Goal: Task Accomplishment & Management: Manage account settings

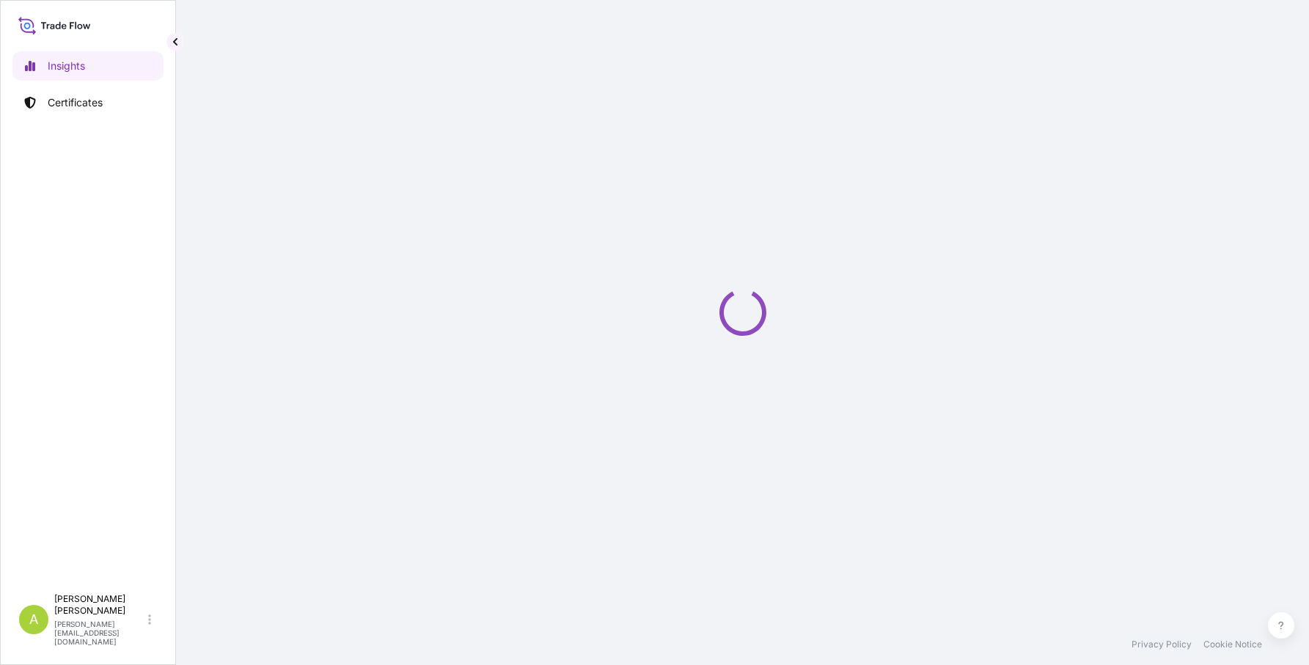
select select "2025"
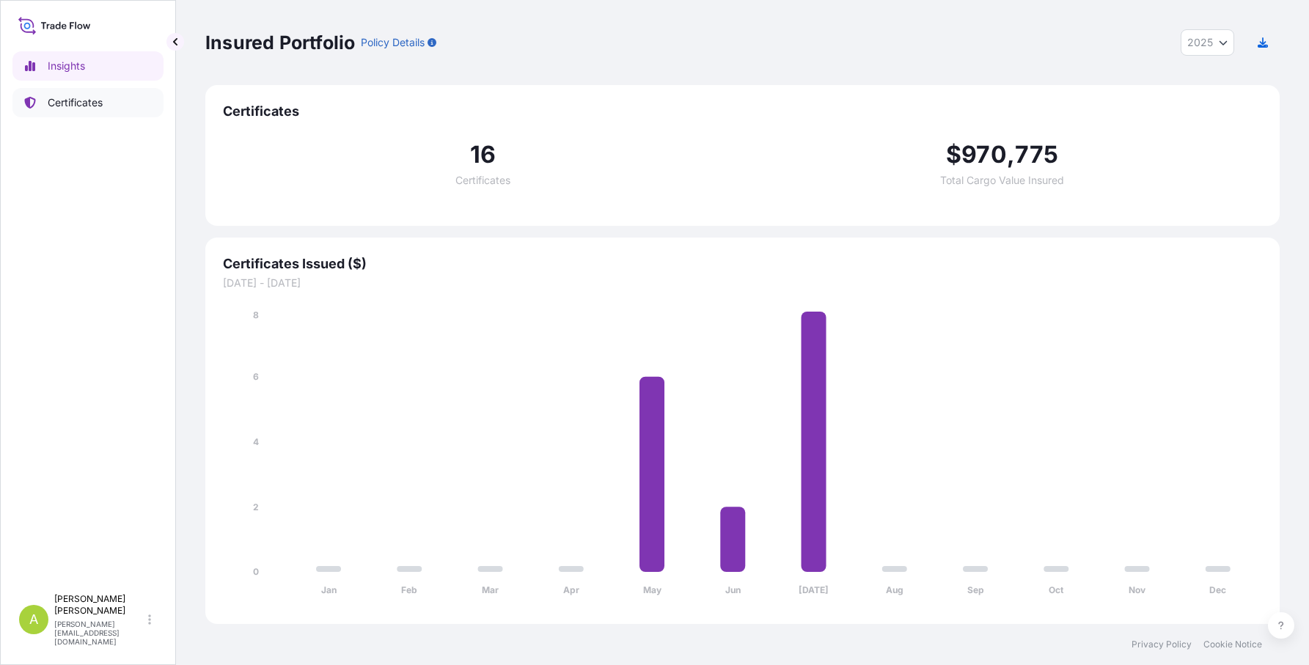
click at [94, 104] on p "Certificates" at bounding box center [75, 102] width 55 height 15
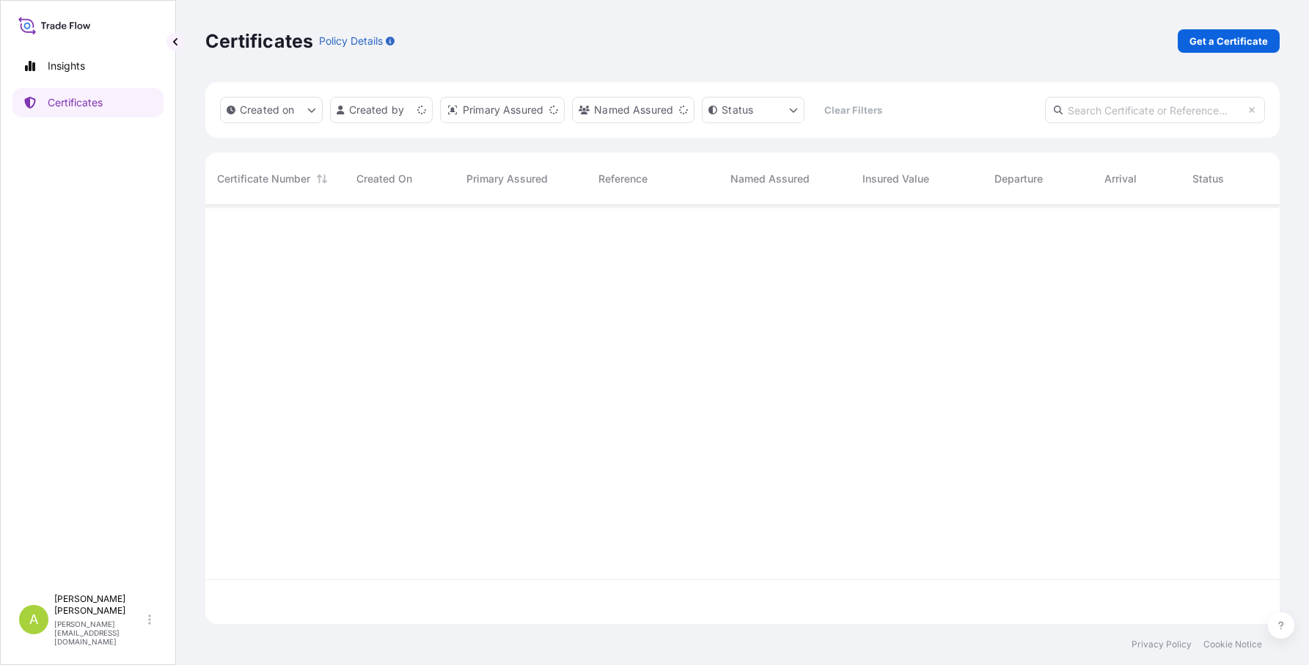
scroll to position [416, 1063]
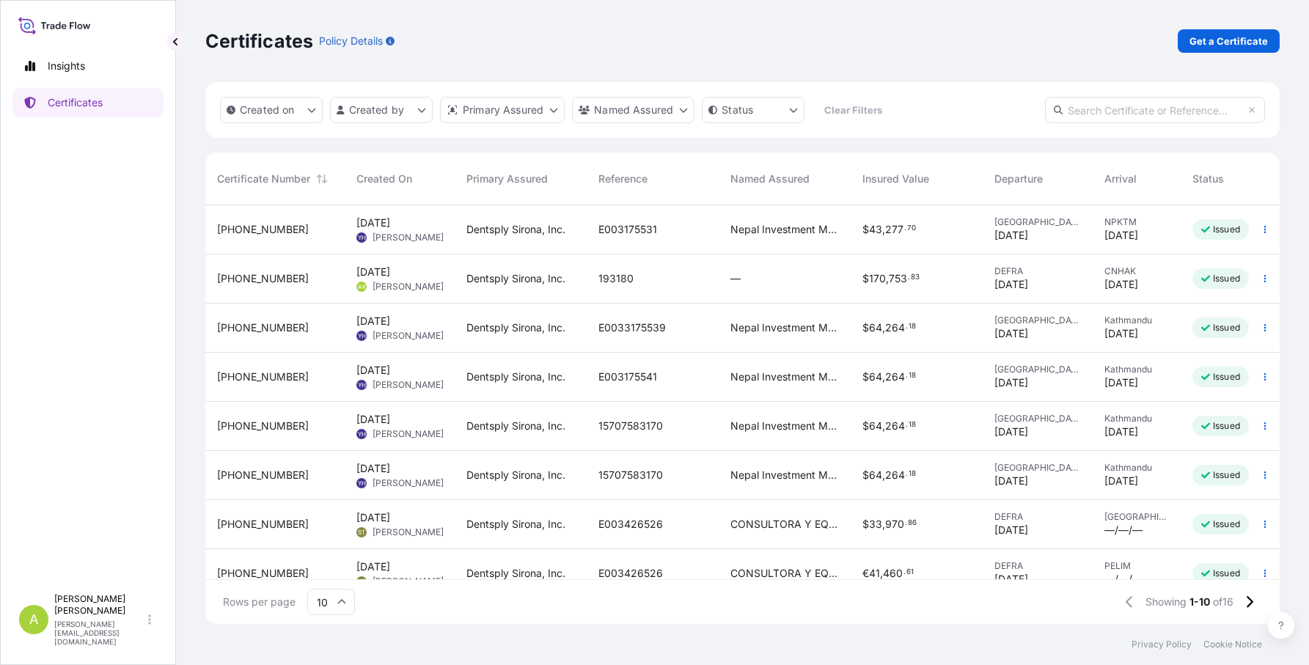
click at [613, 325] on span "E0033175539" at bounding box center [631, 328] width 67 height 15
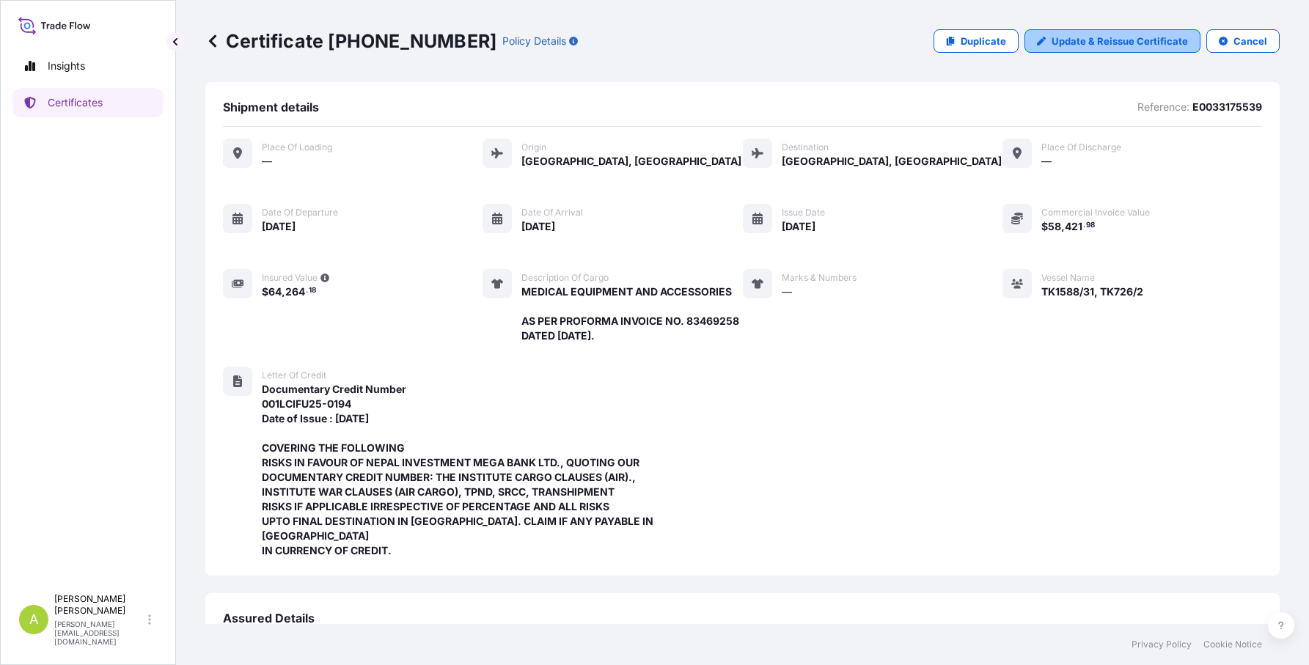
click at [1090, 43] on p "Update & Reissue Certificate" at bounding box center [1120, 41] width 136 height 15
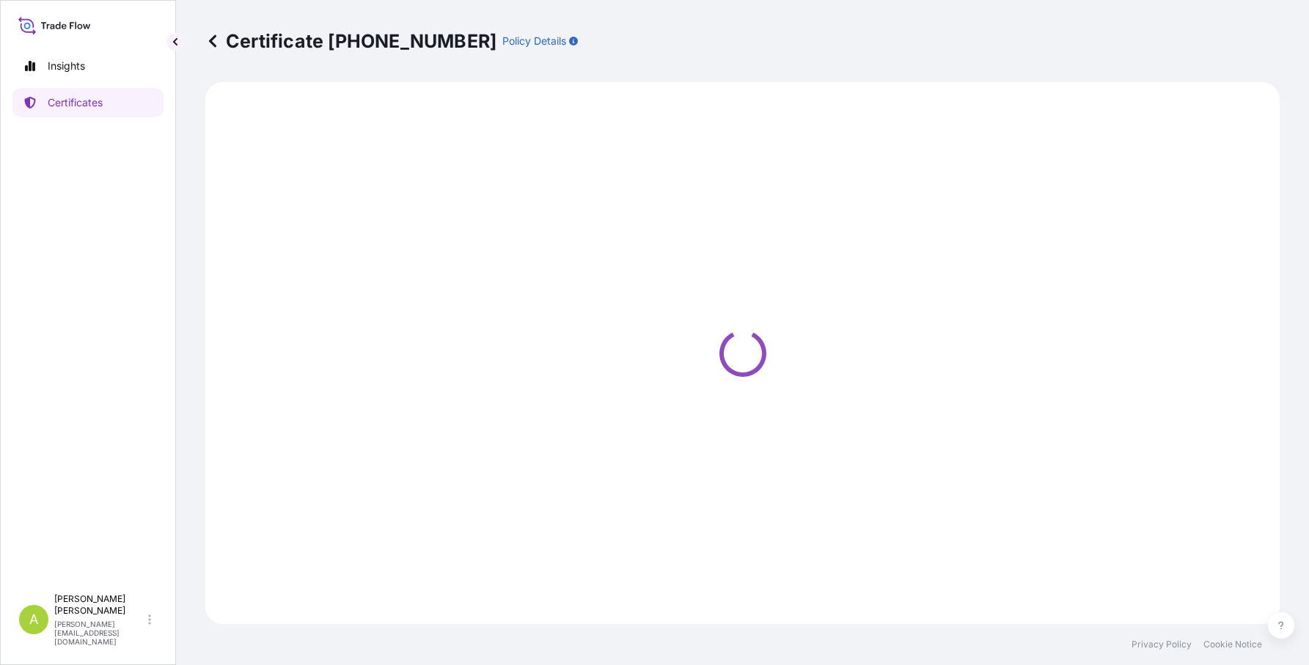
select select "Air"
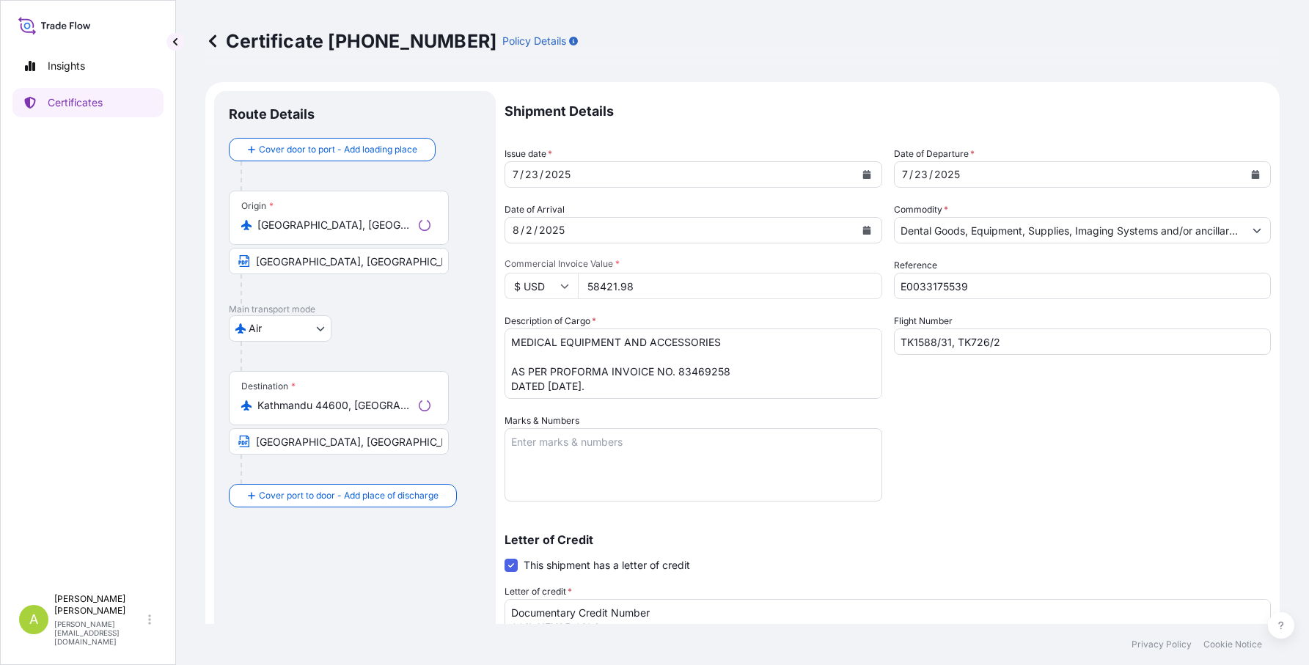
select select "31488"
click at [268, 333] on body "Insights Certificates A [PERSON_NAME] [EMAIL_ADDRESS][PERSON_NAME][DOMAIN_NAME]…" at bounding box center [654, 332] width 1309 height 665
click at [502, 41] on p "Policy Details" at bounding box center [534, 41] width 64 height 15
copy p "y"
click at [569, 43] on icon "button" at bounding box center [573, 41] width 9 height 9
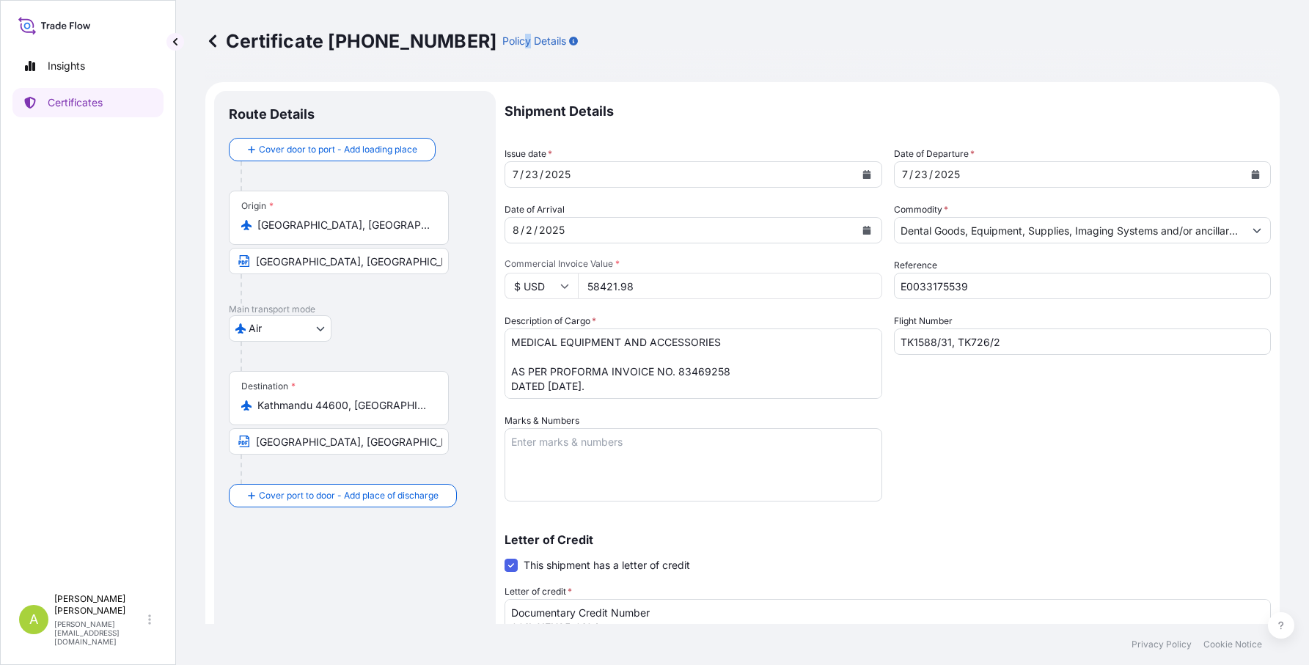
click at [569, 43] on icon "button" at bounding box center [573, 41] width 9 height 9
click at [539, 58] on div "Certificate [PHONE_NUMBER] Policy Details" at bounding box center [742, 41] width 1074 height 82
click at [95, 114] on link "Certificates" at bounding box center [87, 102] width 151 height 29
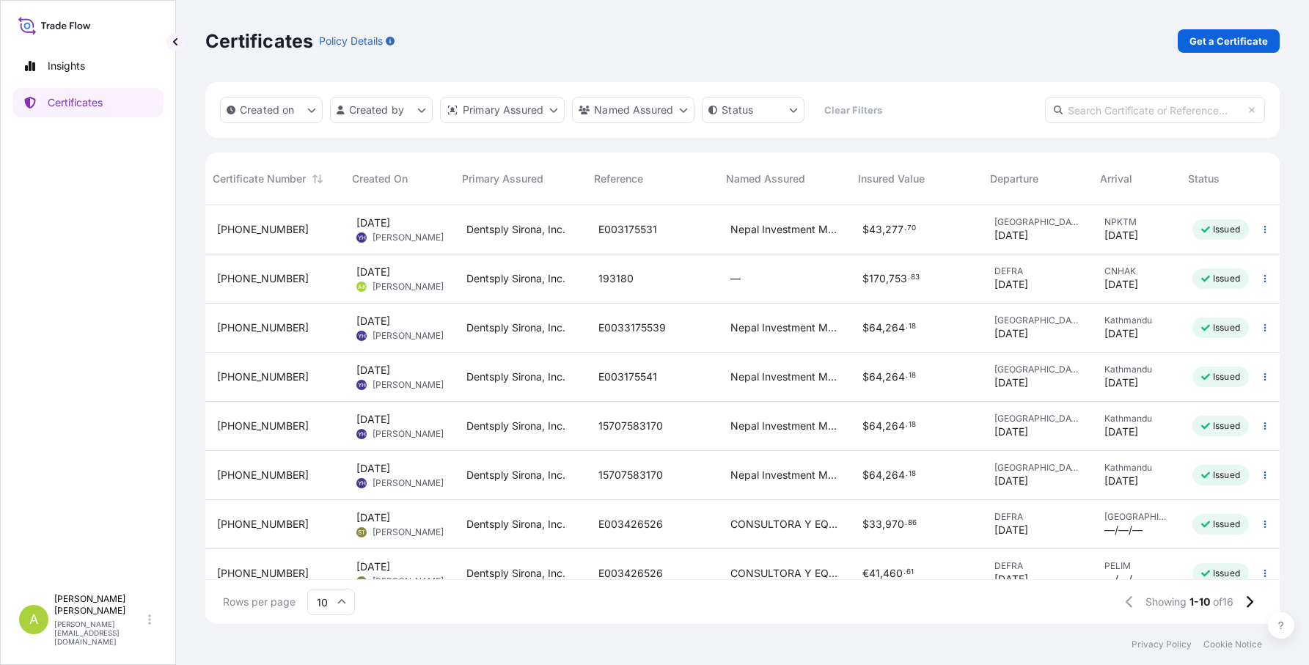
scroll to position [0, 44]
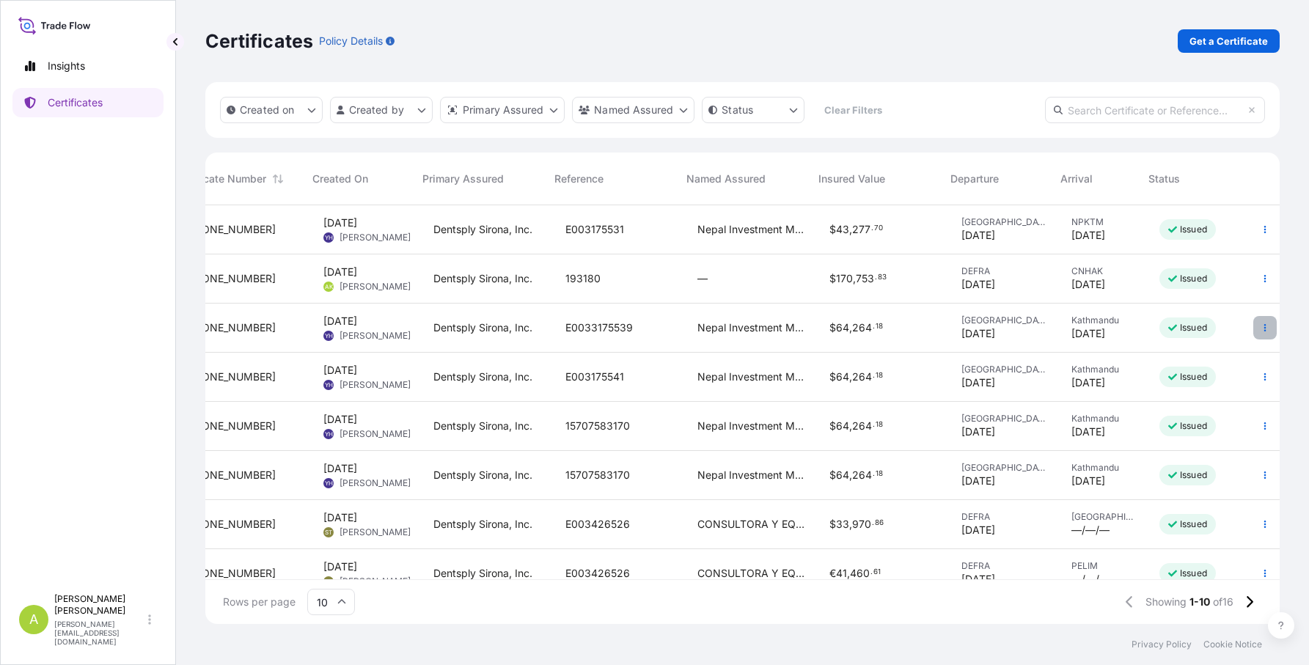
click at [1261, 324] on icon "button" at bounding box center [1265, 327] width 9 height 9
click at [1174, 384] on p "Download certificate" at bounding box center [1183, 383] width 99 height 15
click at [485, 376] on span "Dentsply Sirona, Inc." at bounding box center [482, 377] width 99 height 15
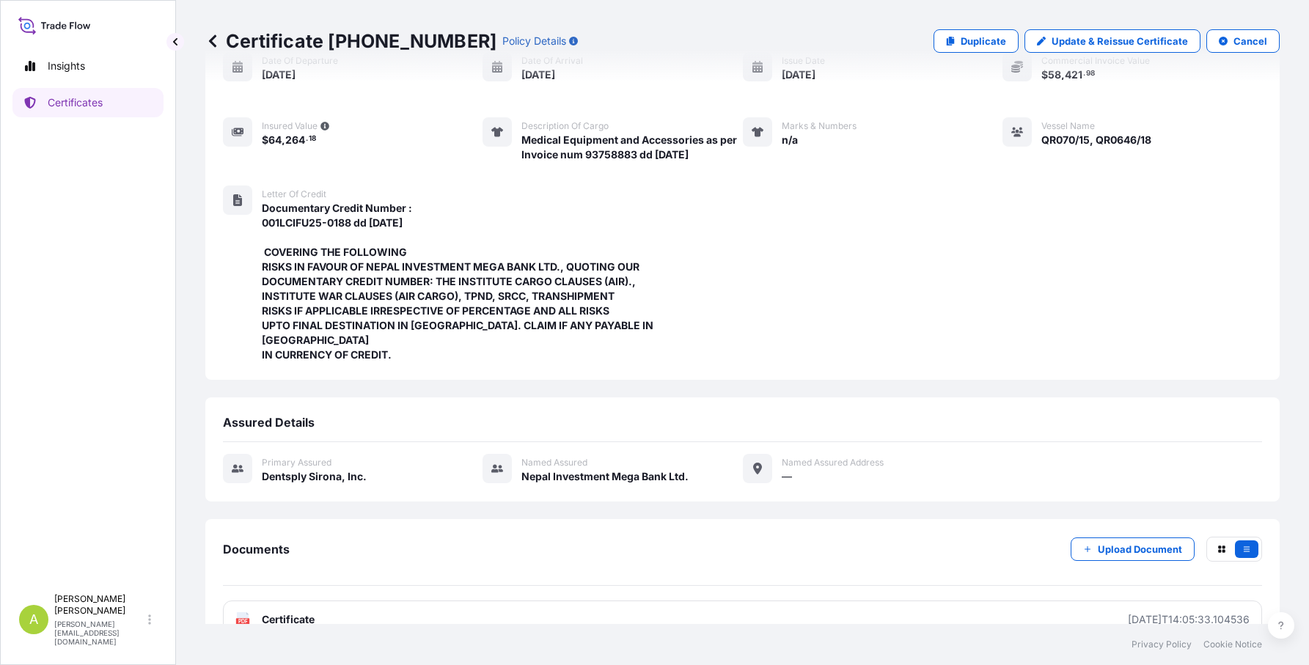
scroll to position [169, 0]
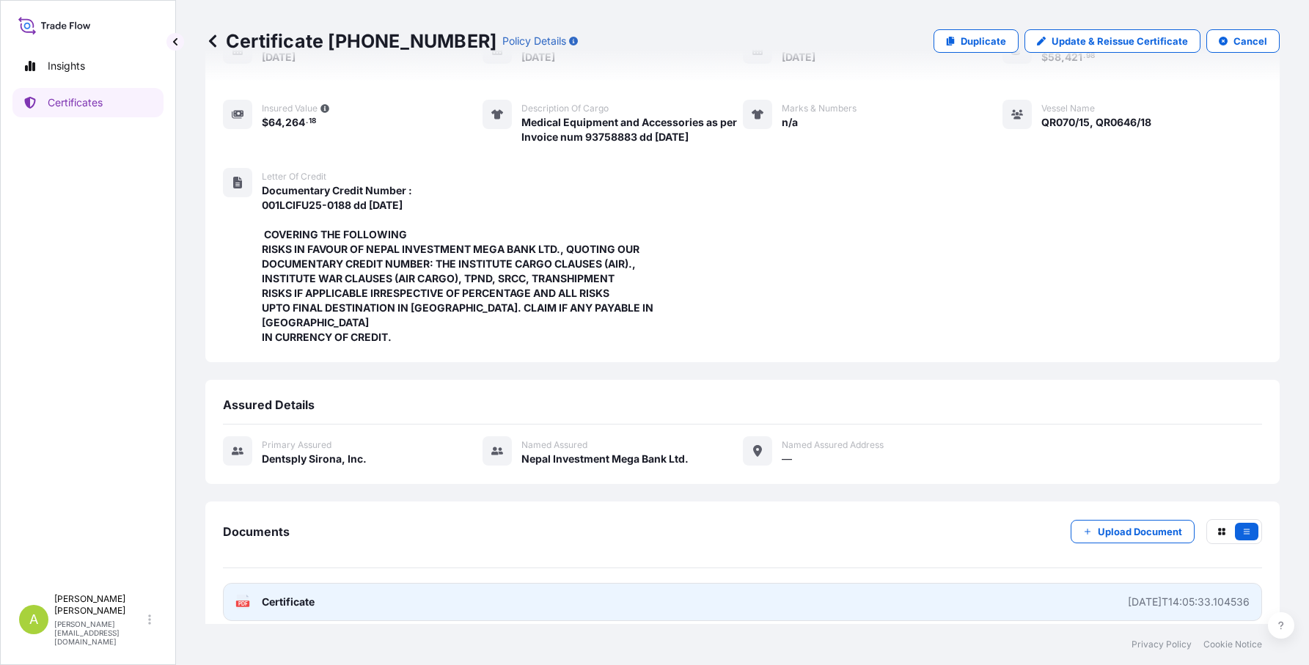
click at [263, 595] on span "Certificate" at bounding box center [288, 602] width 53 height 15
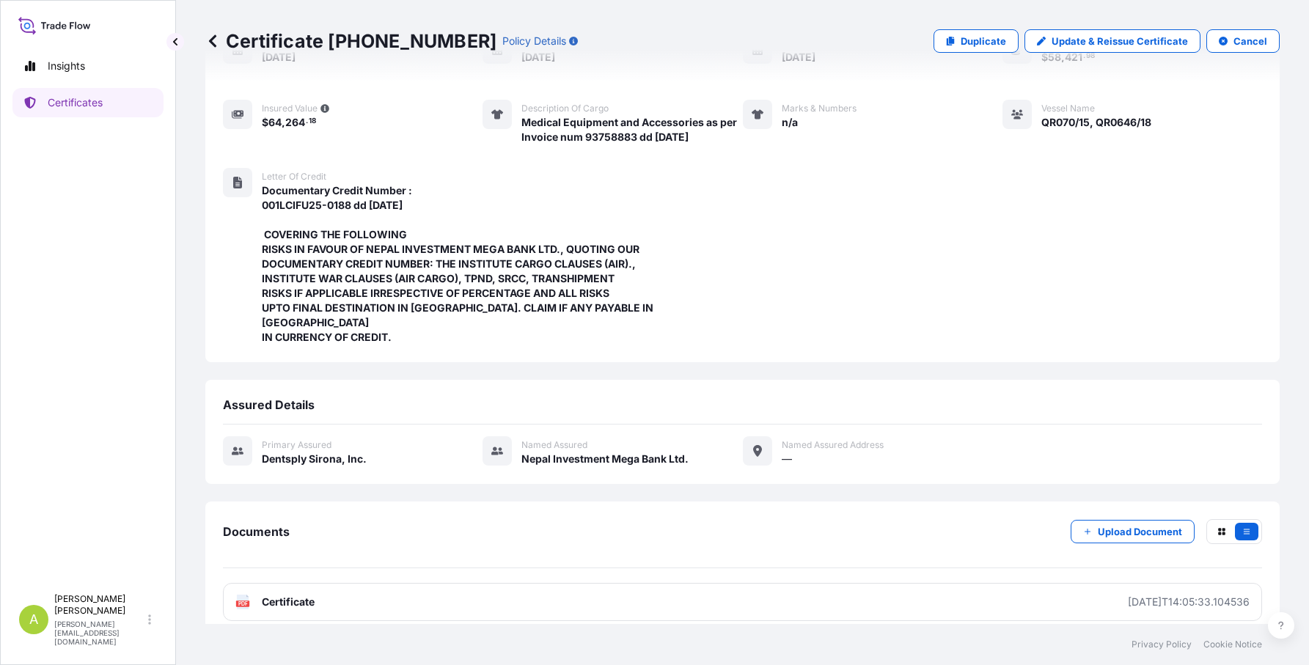
click at [211, 43] on icon at bounding box center [212, 40] width 7 height 12
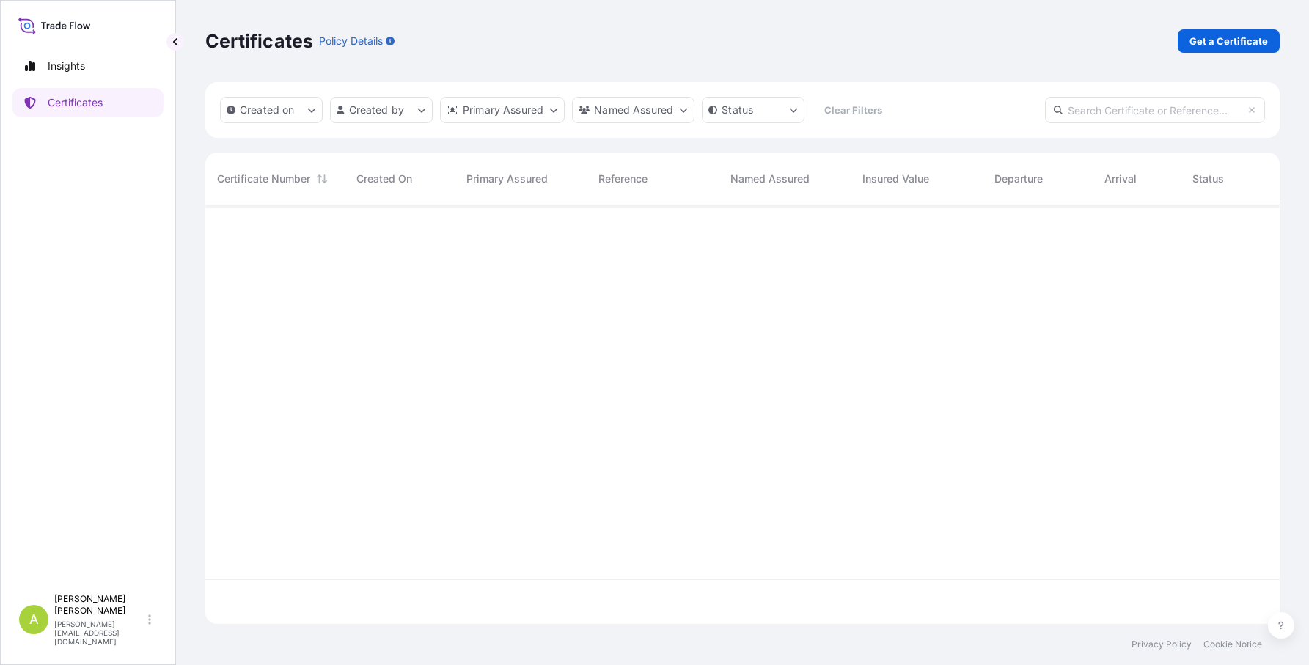
scroll to position [416, 1063]
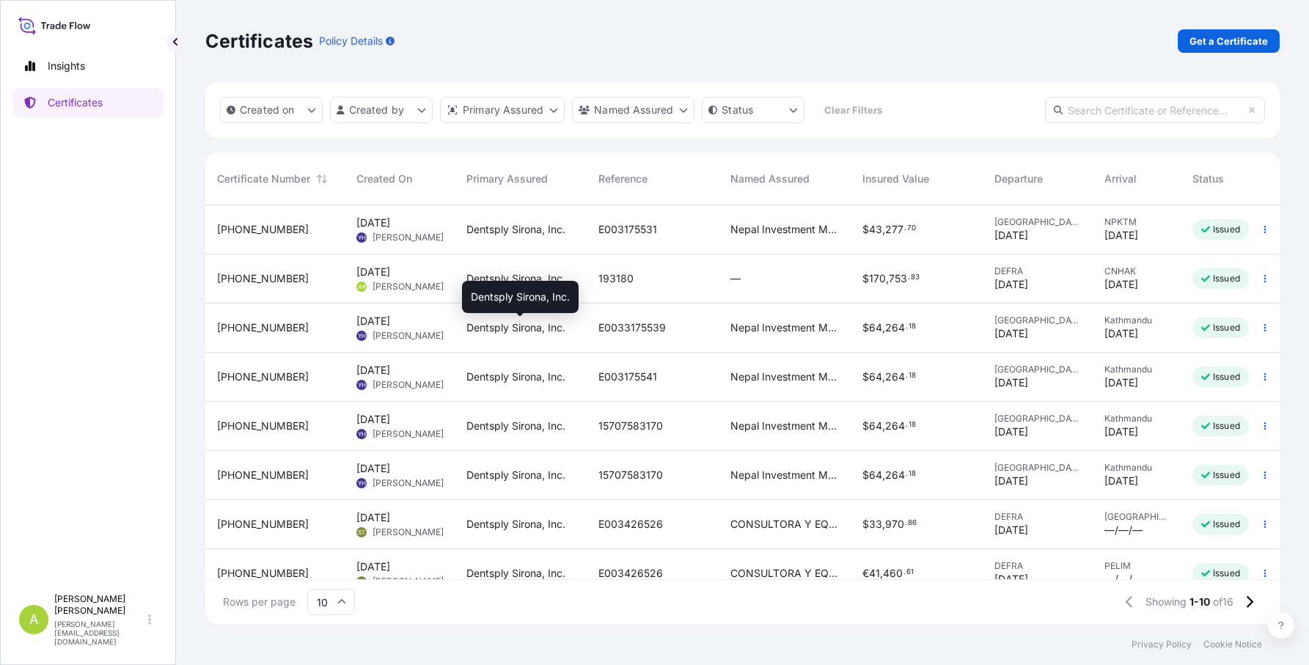
click at [525, 326] on span "Dentsply Sirona, Inc." at bounding box center [515, 328] width 99 height 15
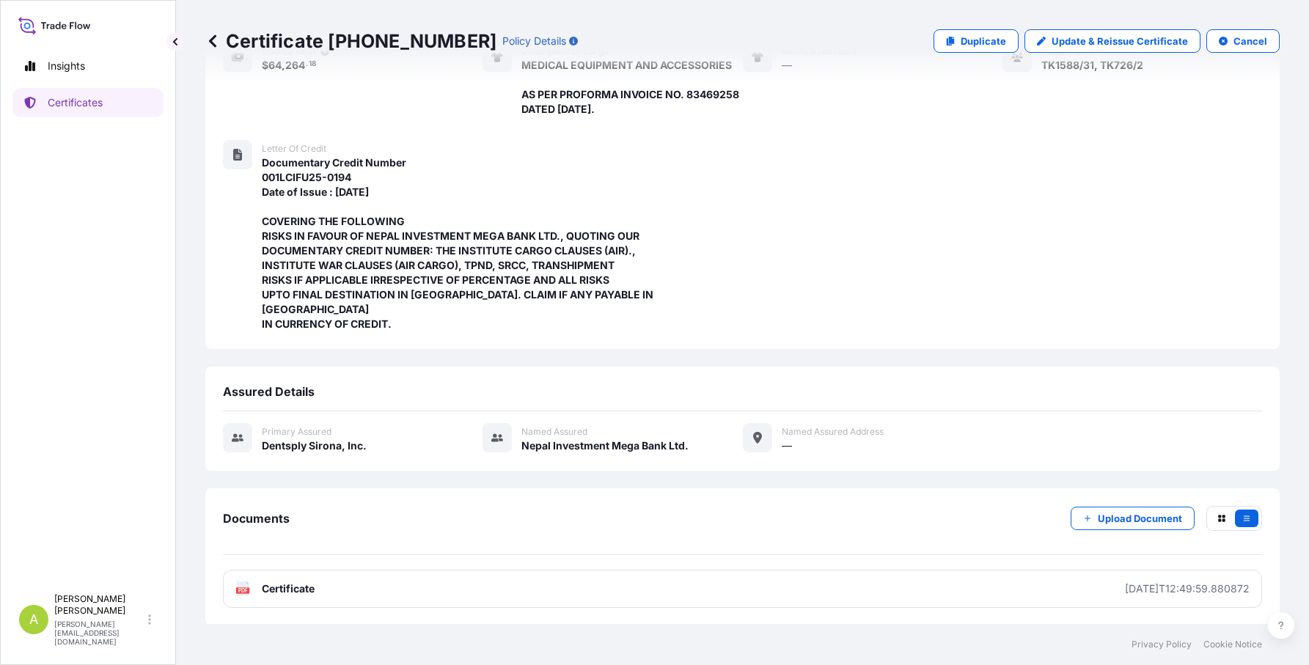
scroll to position [228, 0]
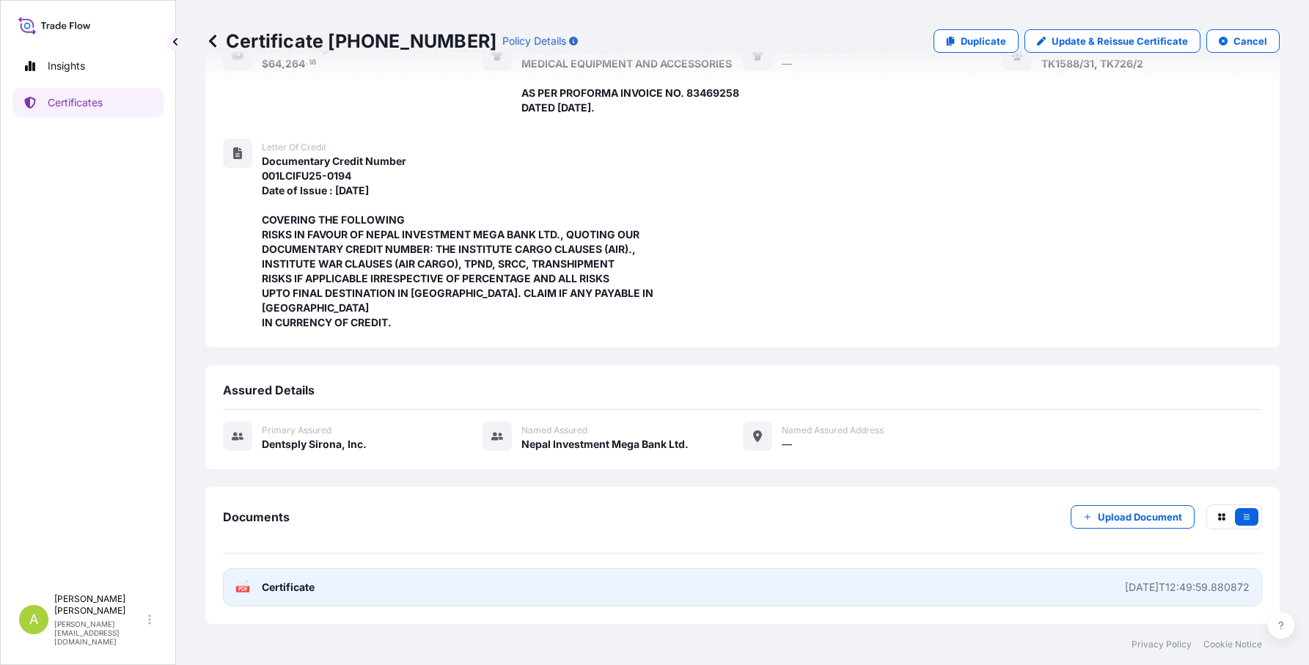
click at [309, 587] on span "Certificate" at bounding box center [288, 587] width 53 height 15
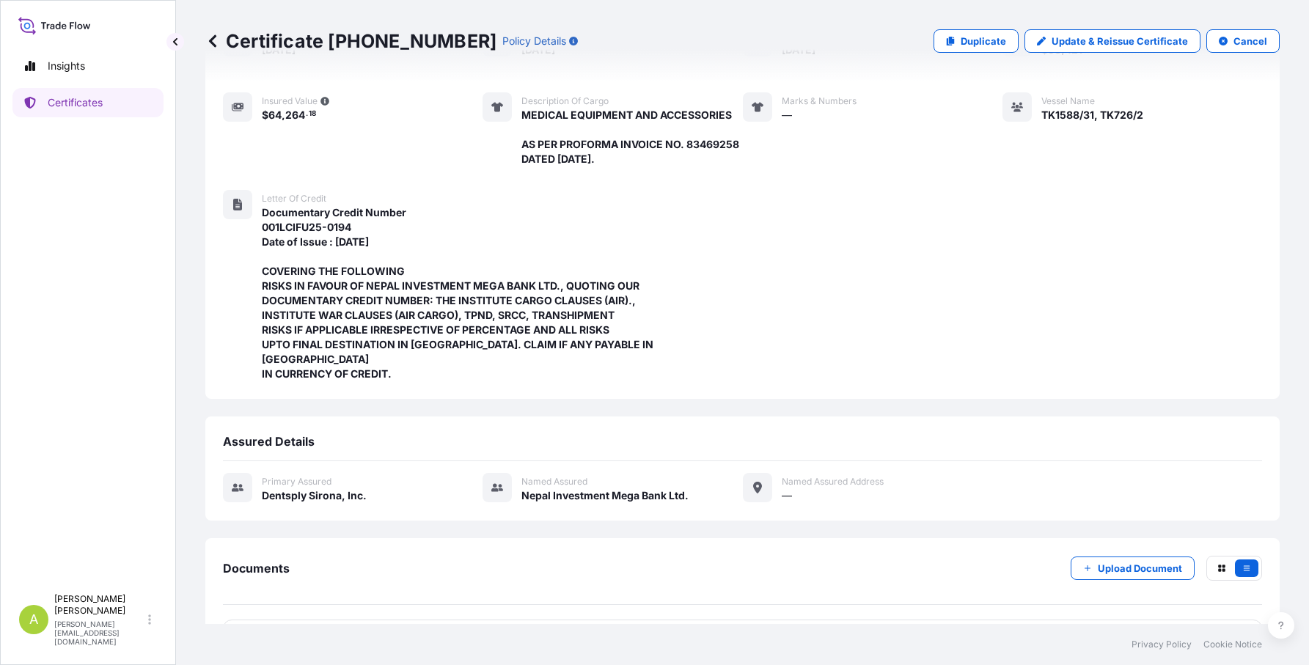
scroll to position [0, 0]
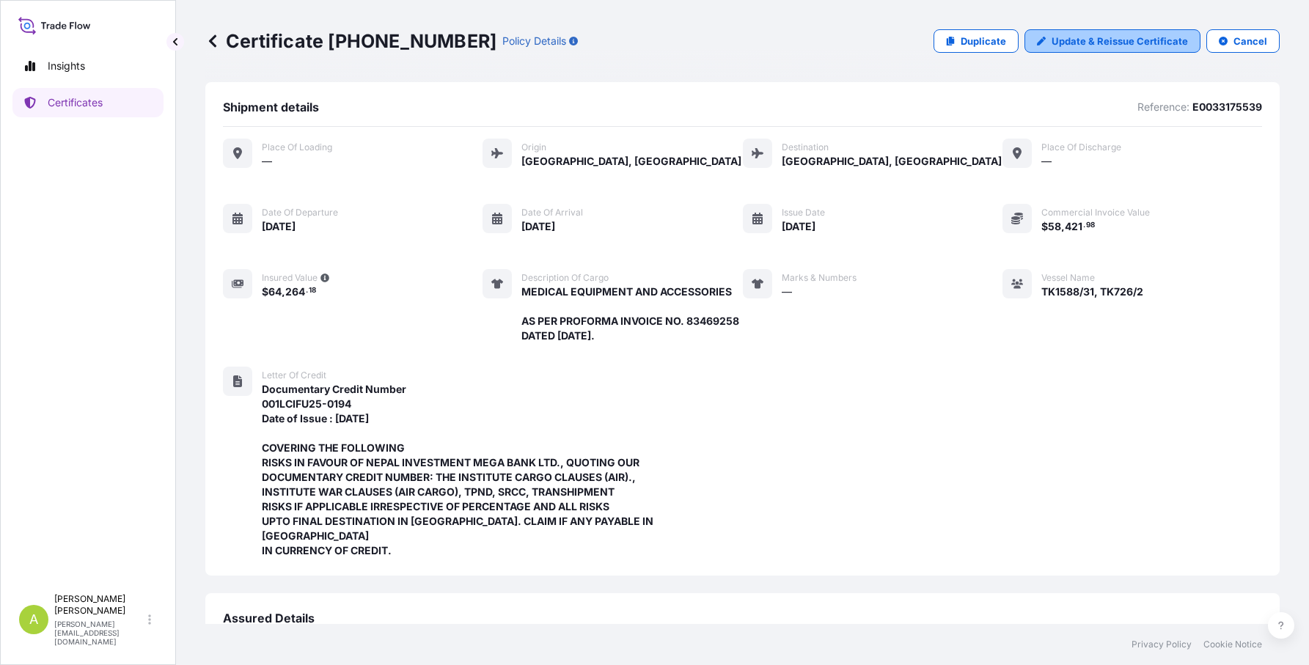
click at [1037, 40] on icon at bounding box center [1041, 41] width 9 height 9
select select "Air"
select select "31488"
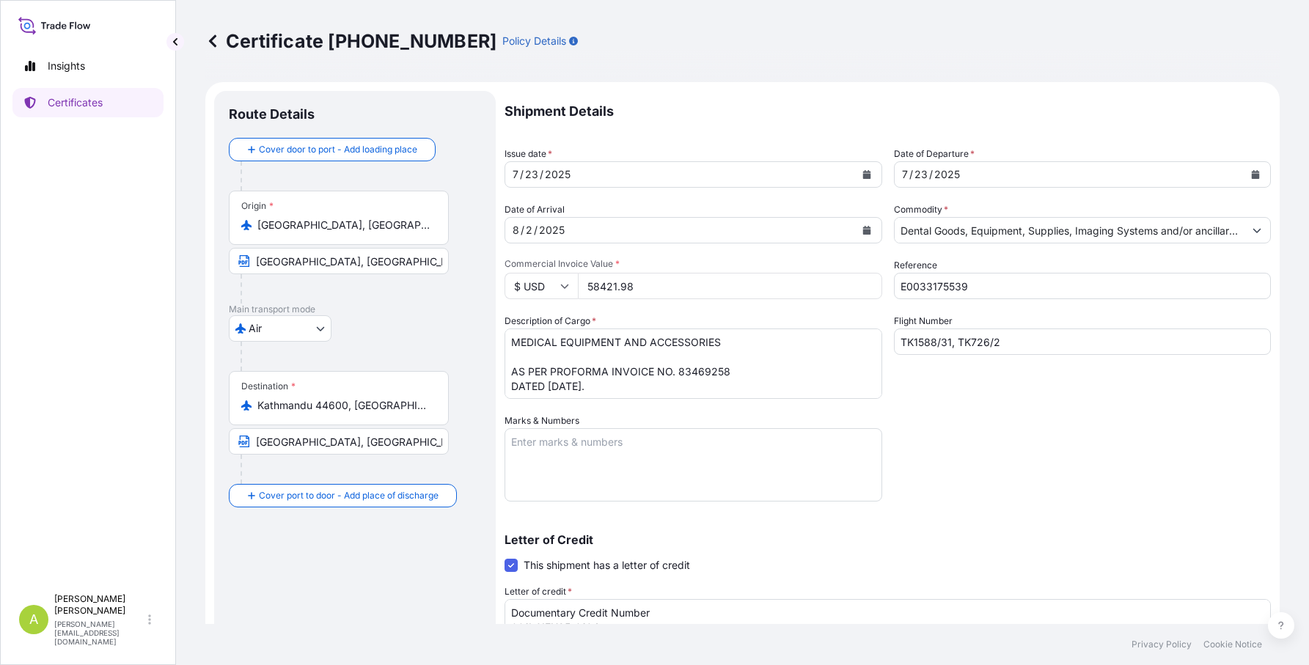
drag, startPoint x: 924, startPoint y: 290, endPoint x: 934, endPoint y: 297, distance: 12.2
click at [924, 290] on input "E0033175539" at bounding box center [1083, 286] width 378 height 26
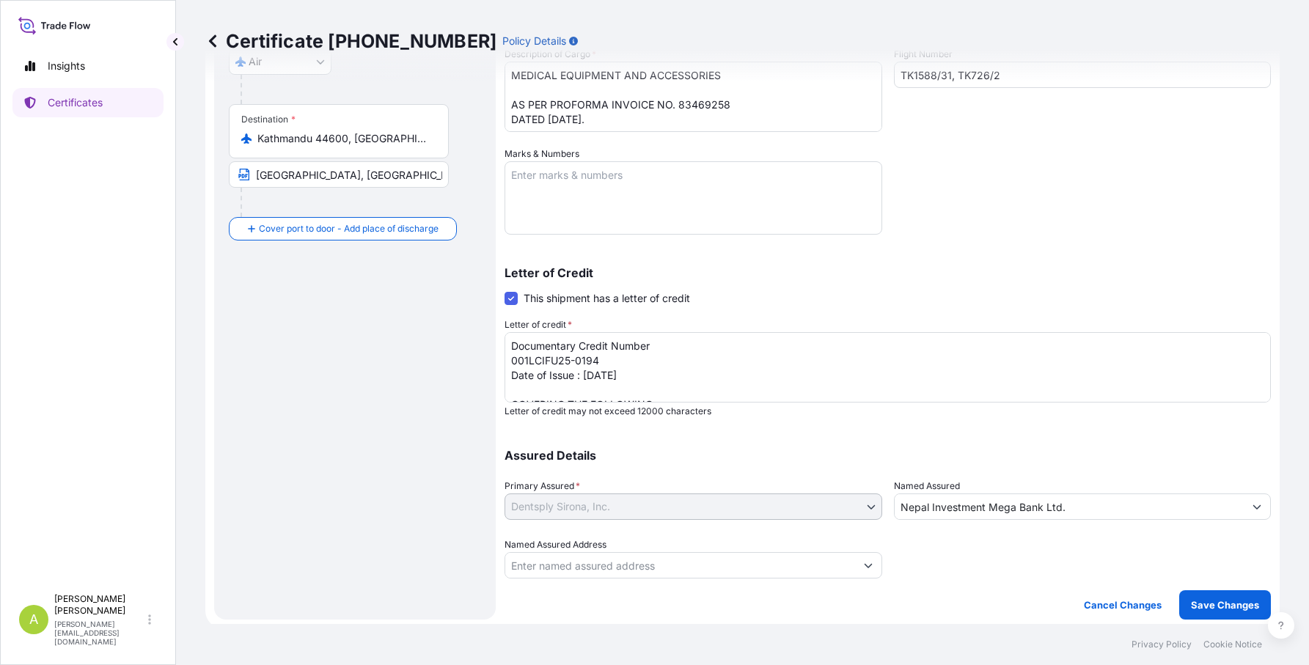
scroll to position [271, 0]
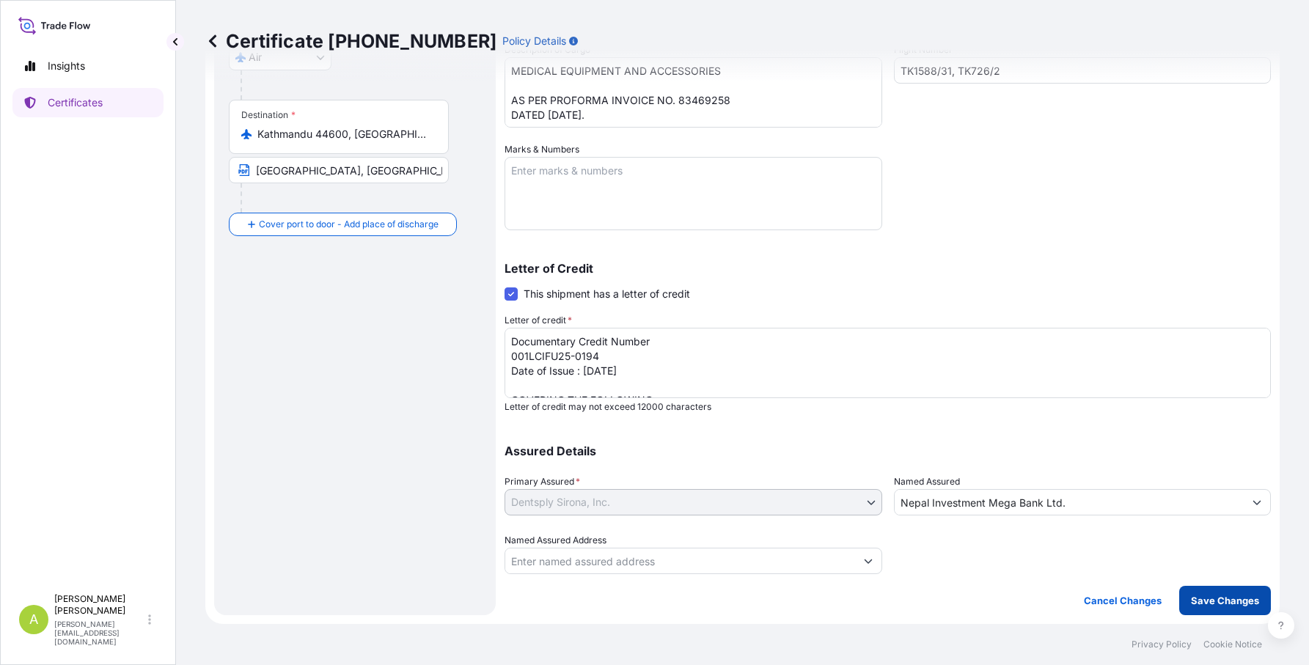
type input "E003175539"
click at [1205, 597] on p "Save Changes" at bounding box center [1225, 600] width 68 height 15
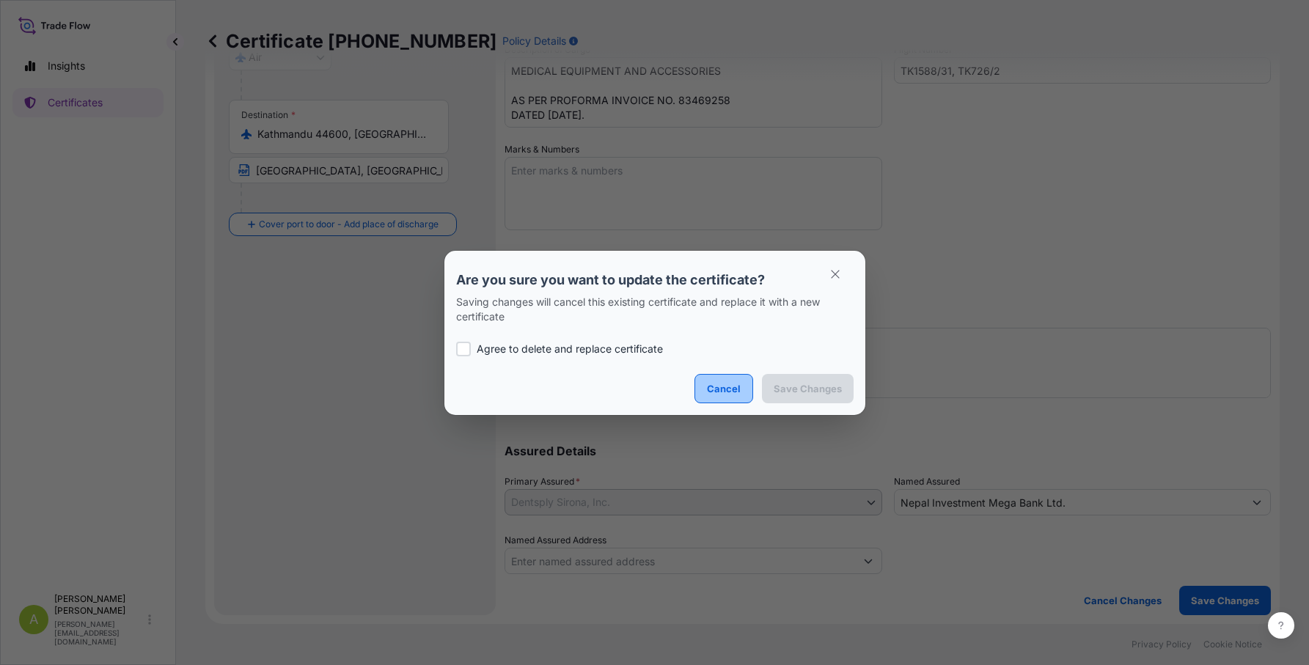
click at [722, 392] on p "Cancel" at bounding box center [724, 388] width 34 height 15
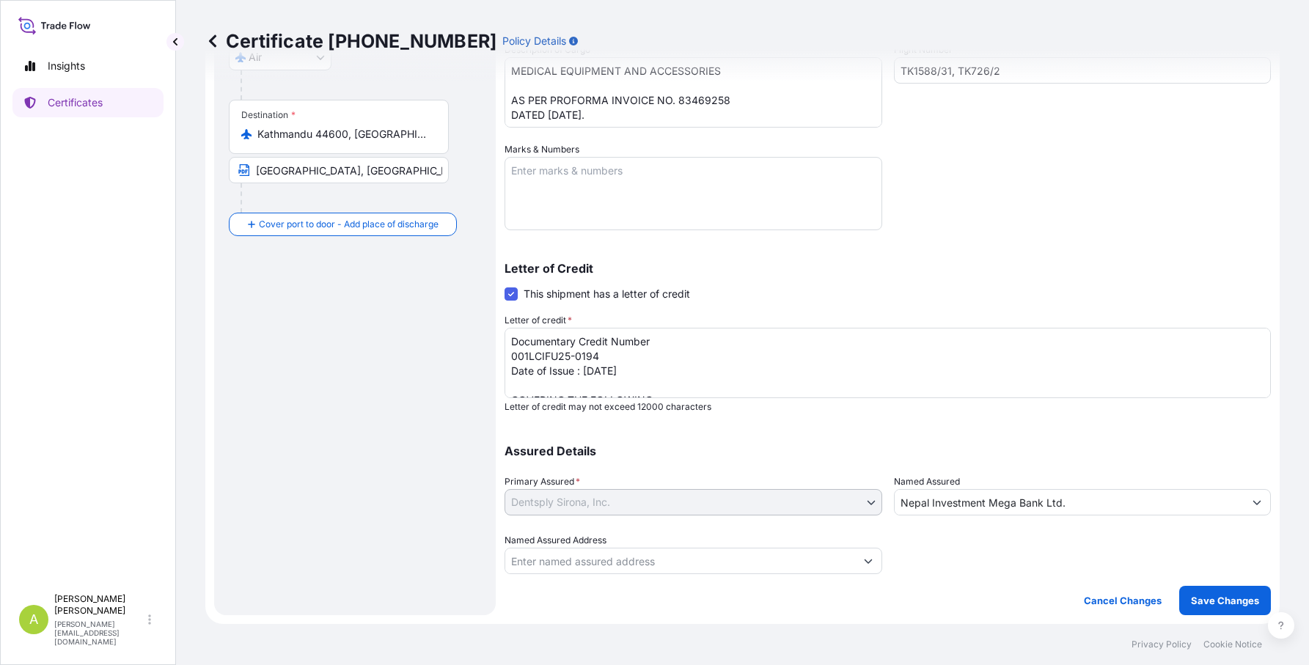
click at [210, 44] on icon at bounding box center [212, 41] width 15 height 15
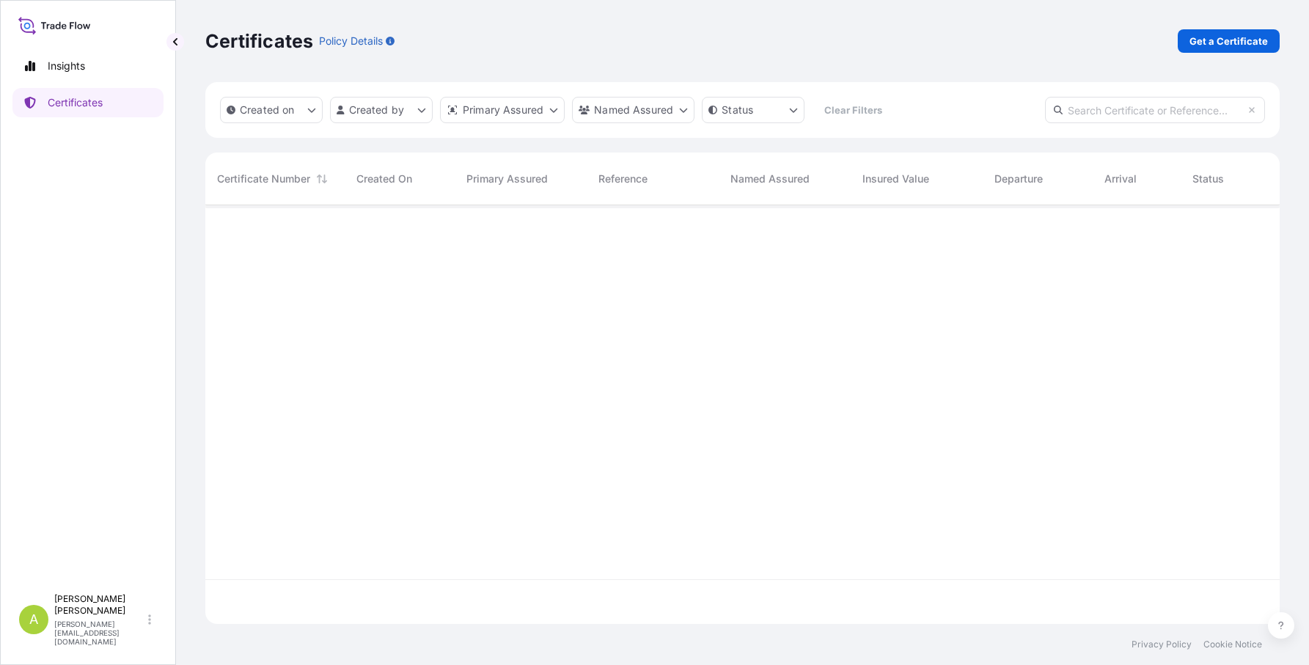
scroll to position [416, 1063]
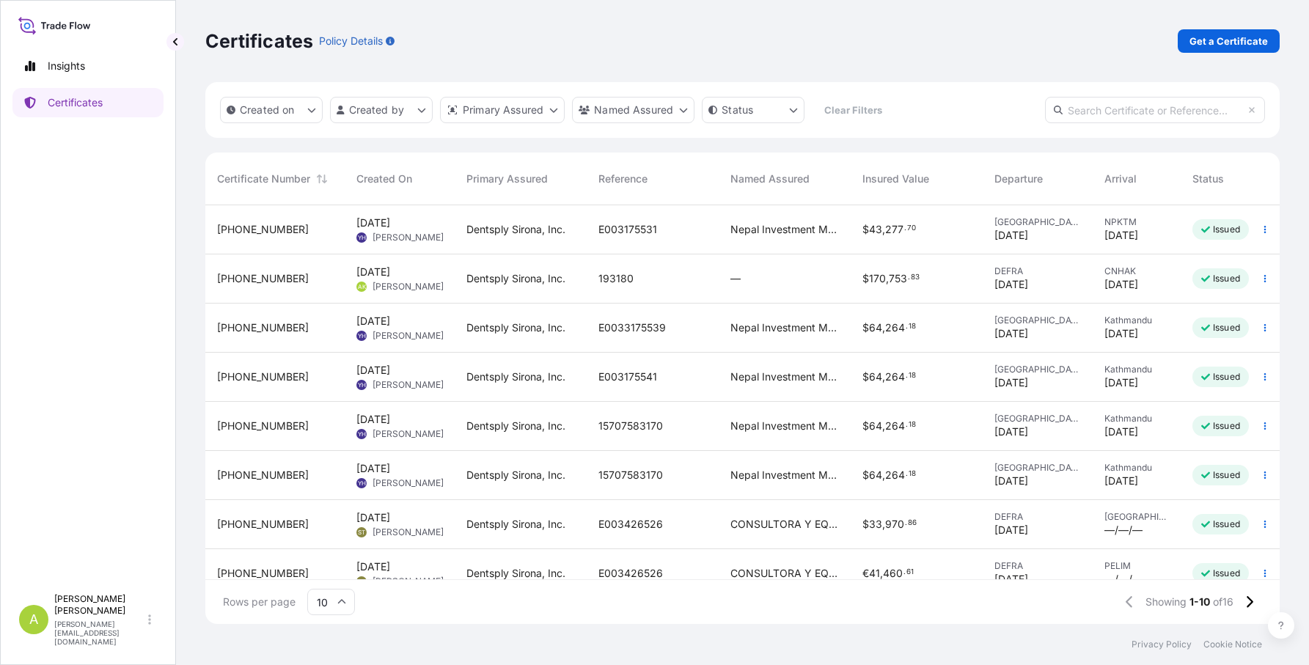
click at [644, 326] on span "E0033175539" at bounding box center [631, 328] width 67 height 15
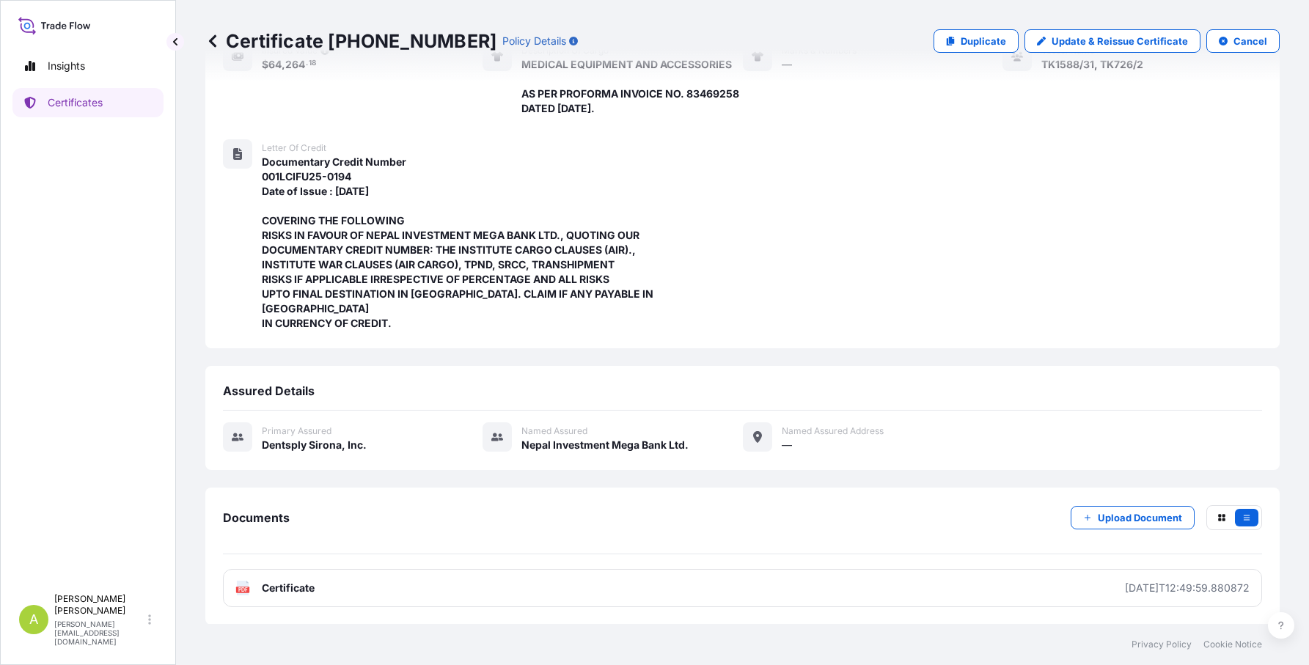
scroll to position [228, 0]
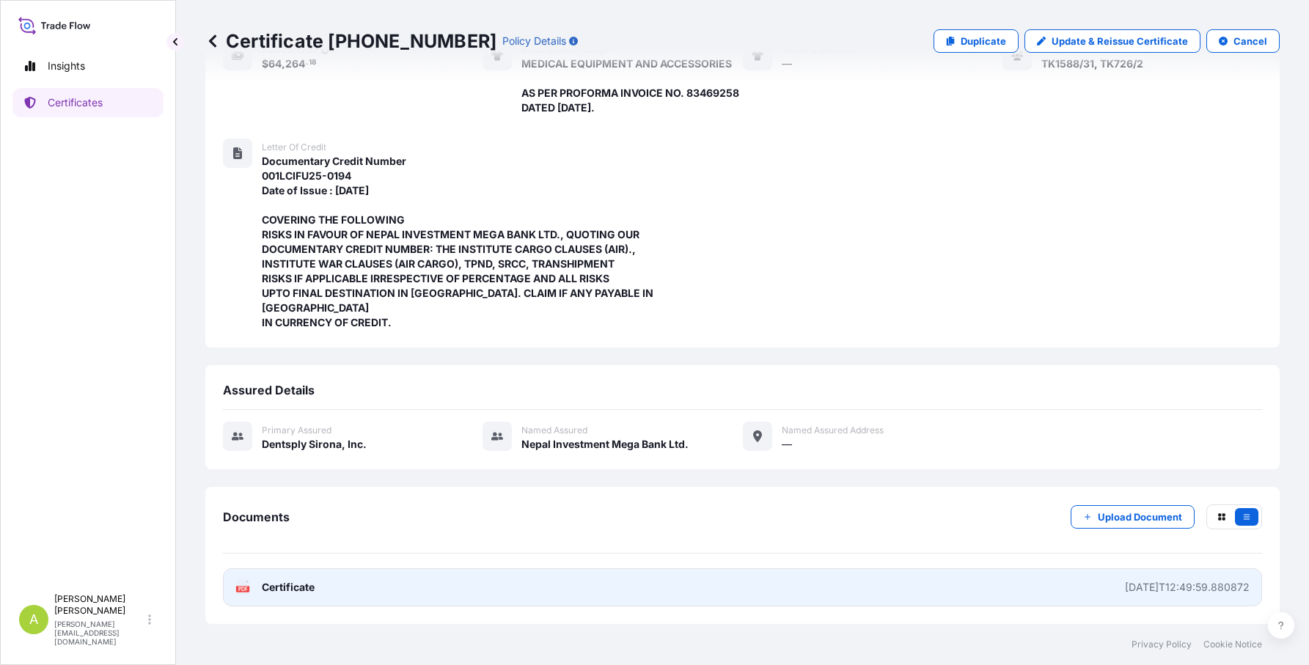
click at [318, 581] on link "PDF Certificate [DATE]T12:49:59.880872" at bounding box center [742, 587] width 1039 height 38
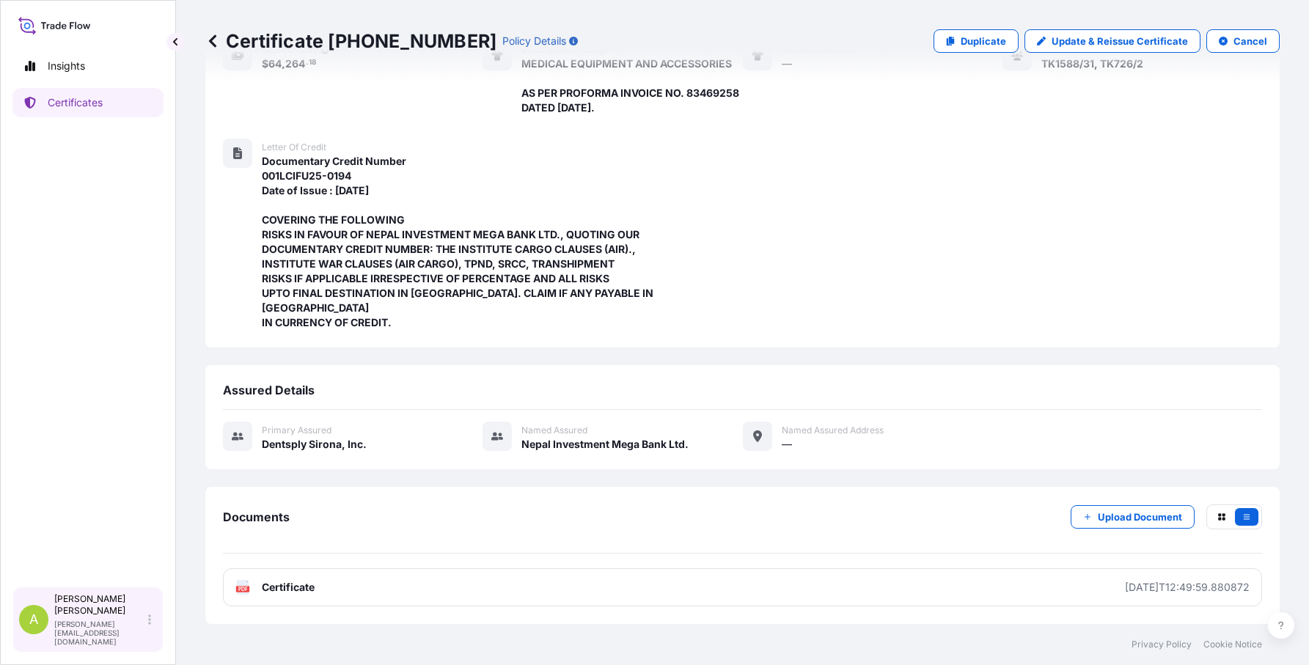
click at [114, 641] on p "[PERSON_NAME][EMAIL_ADDRESS][DOMAIN_NAME]" at bounding box center [99, 633] width 91 height 26
